Goal: Check status: Check status

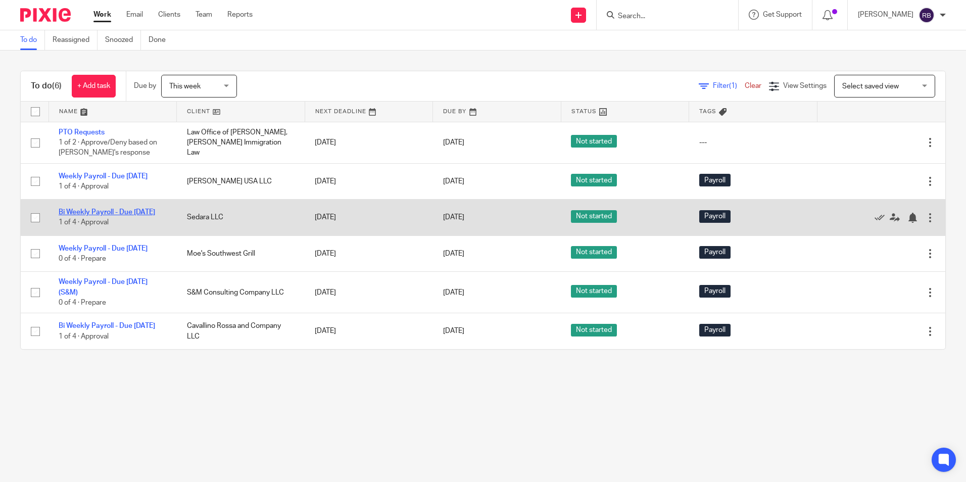
click at [97, 216] on link "Bi Weekly Payroll - Due [DATE]" at bounding box center [107, 212] width 97 height 7
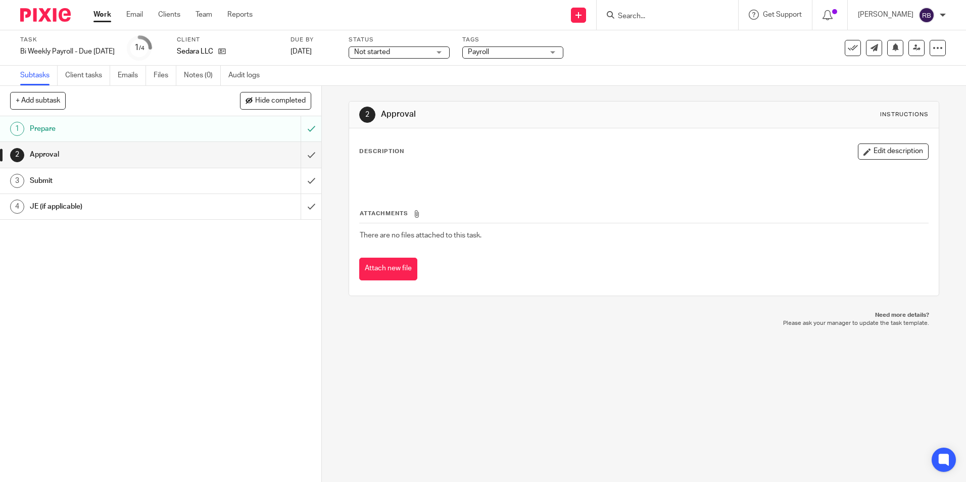
click at [100, 15] on link "Work" at bounding box center [103, 15] width 18 height 10
